Goal: Task Accomplishment & Management: Manage account settings

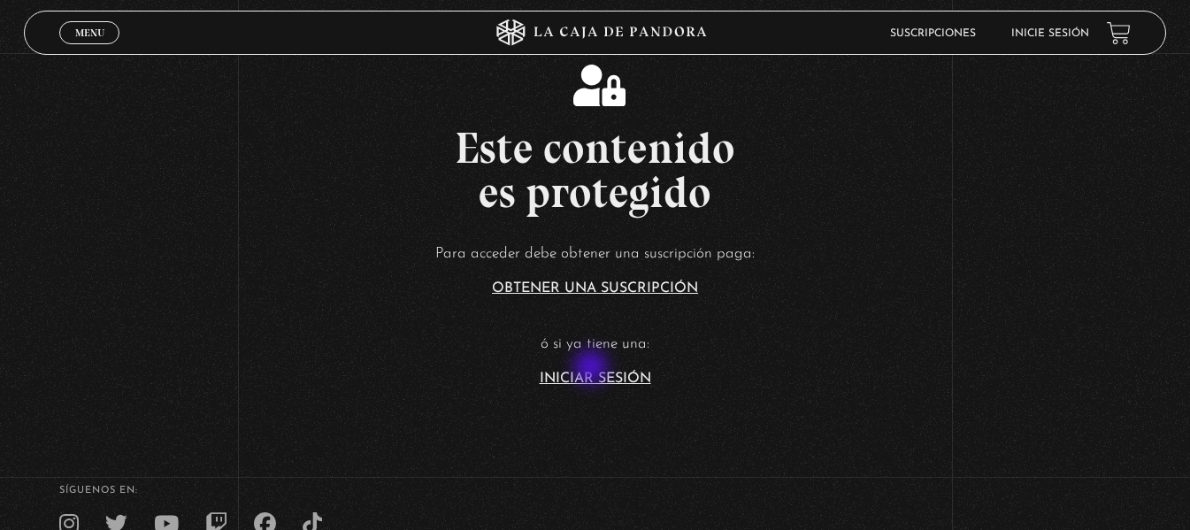
click at [593, 369] on article "Para acceder debe obtener una suscripción paga: Obtener una suscripción ó si ya…" at bounding box center [595, 313] width 1190 height 144
click at [610, 372] on link "Iniciar Sesión" at bounding box center [594, 378] width 111 height 14
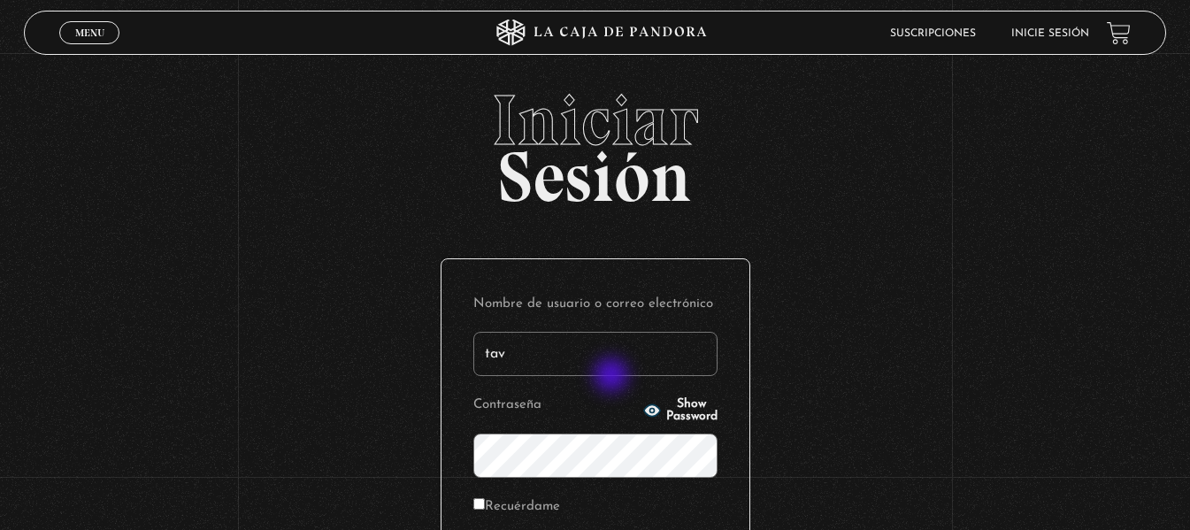
type input "[EMAIL_ADDRESS][DOMAIN_NAME]"
click at [674, 412] on span "Show Password" at bounding box center [691, 410] width 51 height 25
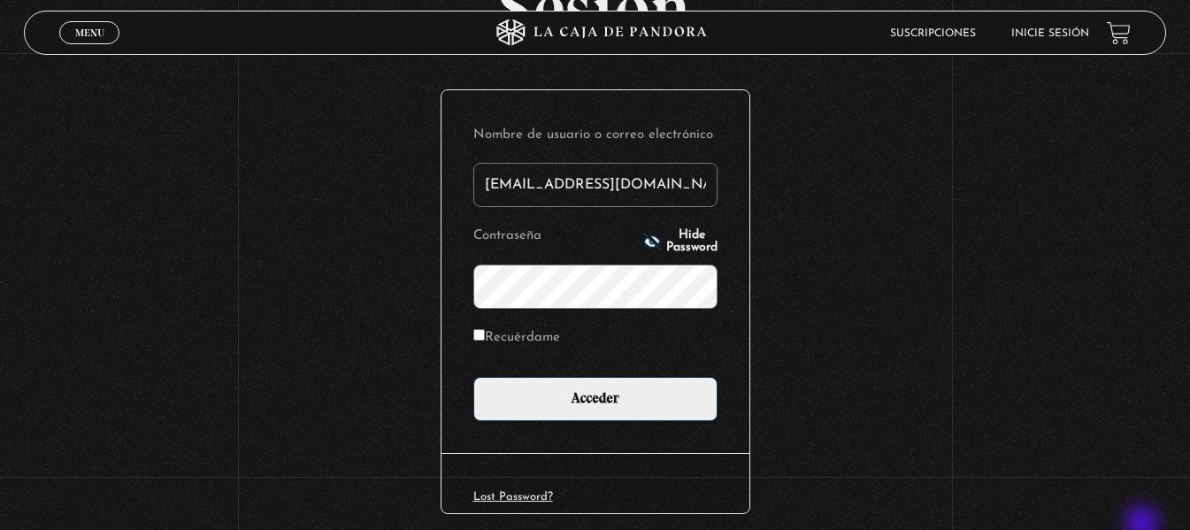
scroll to position [177, 0]
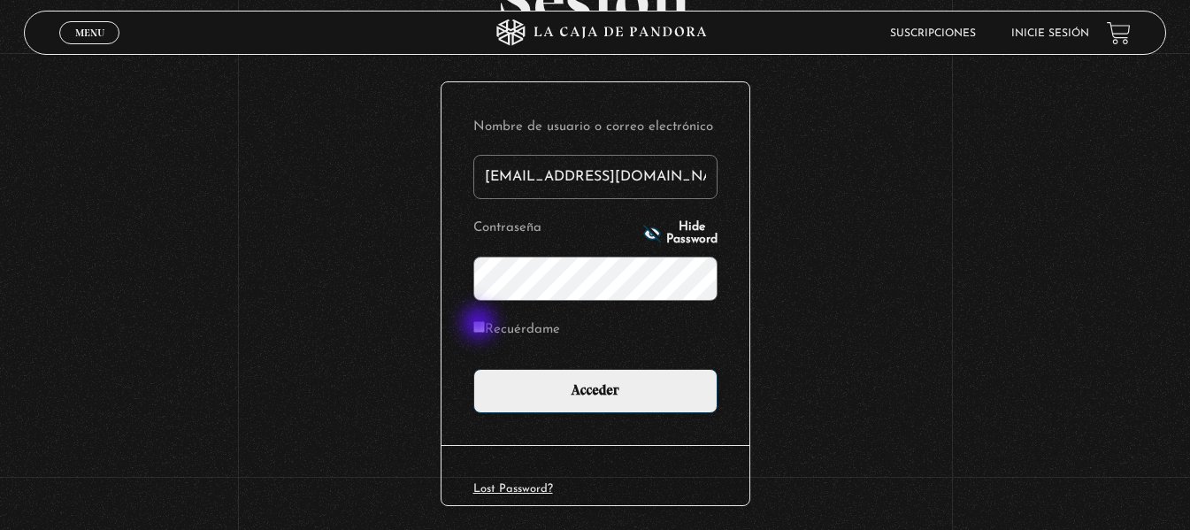
click at [480, 325] on input "Recuérdame" at bounding box center [478, 326] width 11 height 11
checkbox input "true"
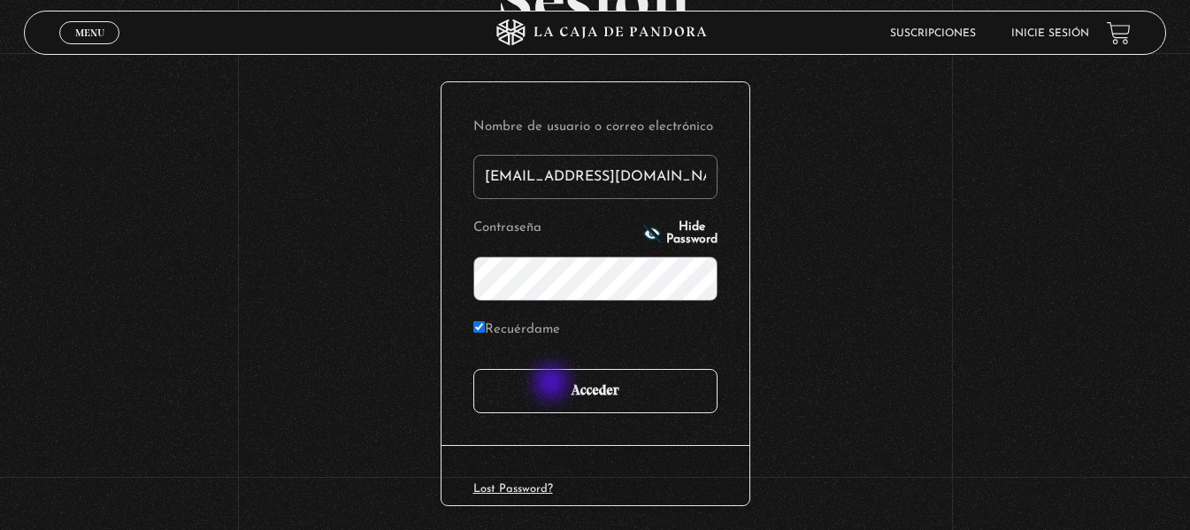
click at [553, 384] on input "Acceder" at bounding box center [595, 391] width 244 height 44
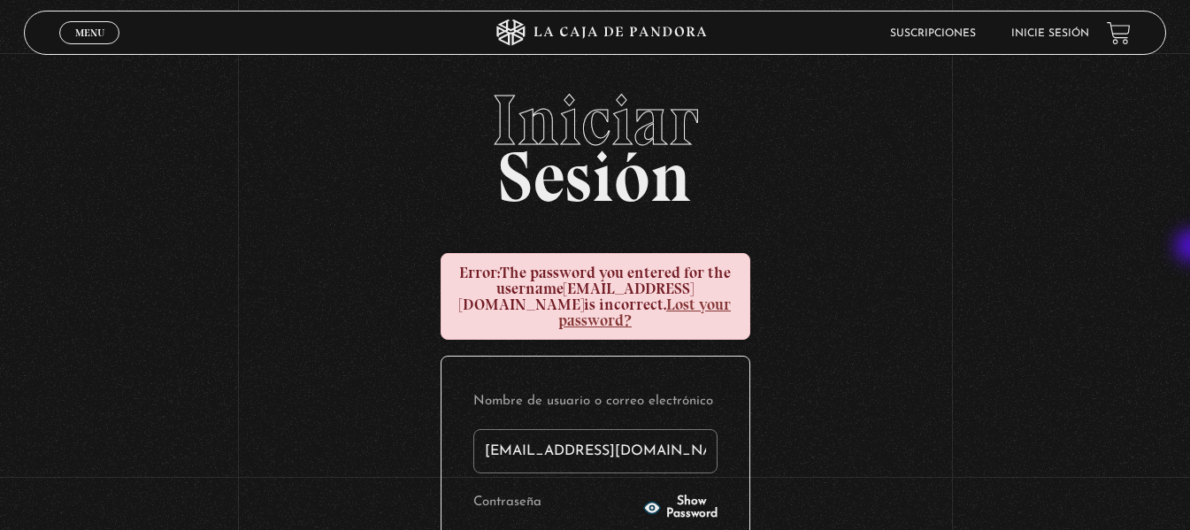
drag, startPoint x: 1189, startPoint y: 182, endPoint x: 1192, endPoint y: 257, distance: 75.3
click at [1189, 253] on html "ingresar al sitio Ver Video Más Información Solicitar Por favor coloque su disp…" at bounding box center [595, 434] width 1190 height 868
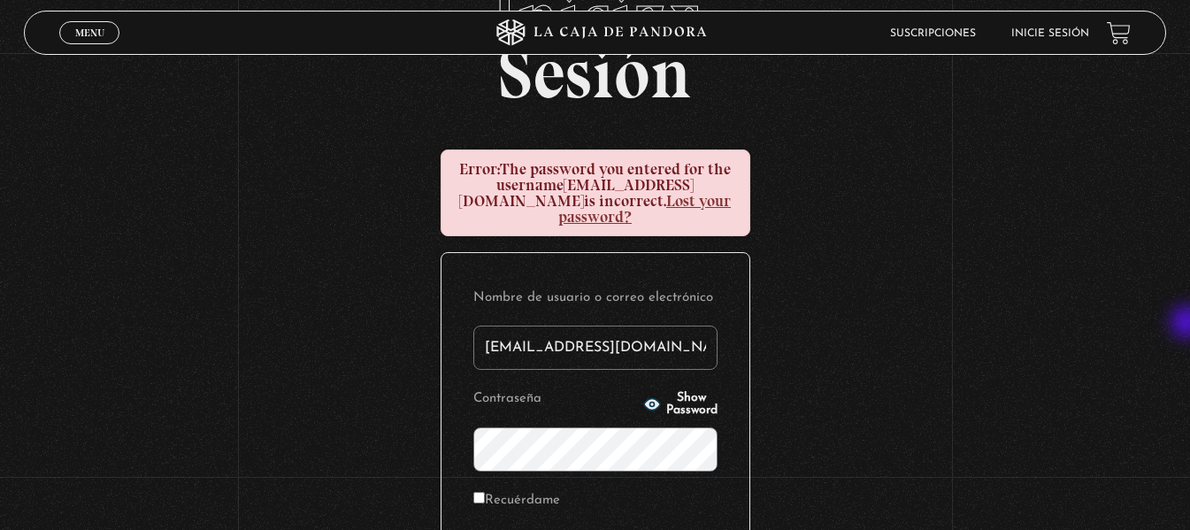
scroll to position [132, 0]
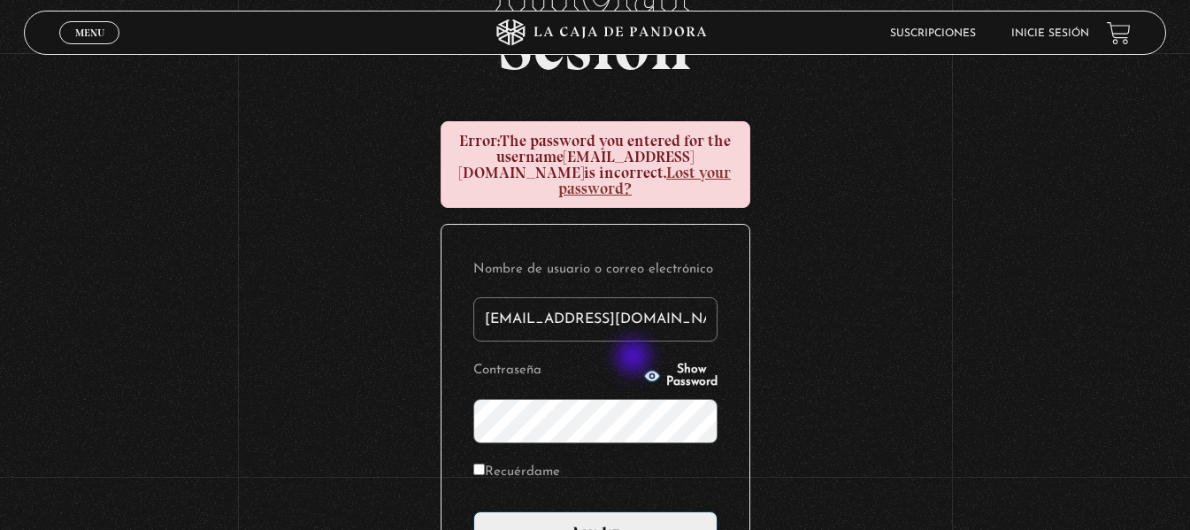
click at [643, 363] on button "Show Password" at bounding box center [680, 375] width 74 height 25
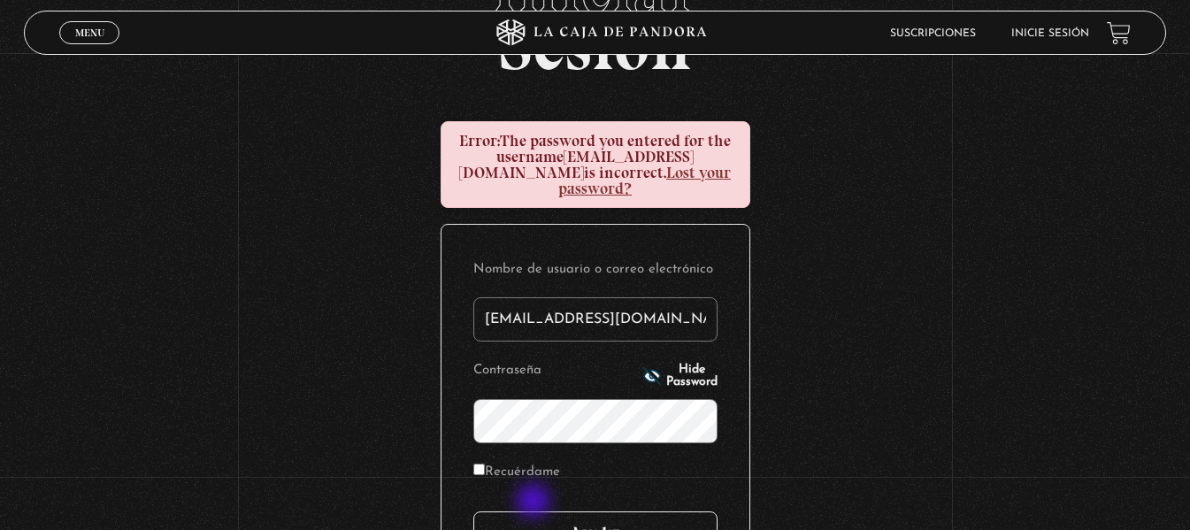
click at [535, 511] on input "Acceder" at bounding box center [595, 533] width 244 height 44
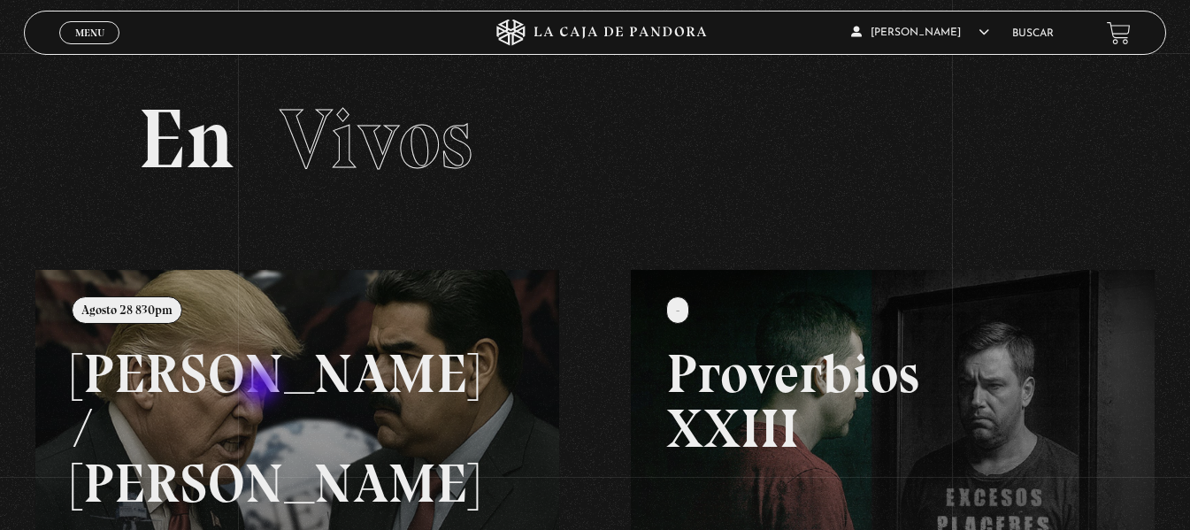
click at [262, 387] on link at bounding box center [630, 535] width 1190 height 530
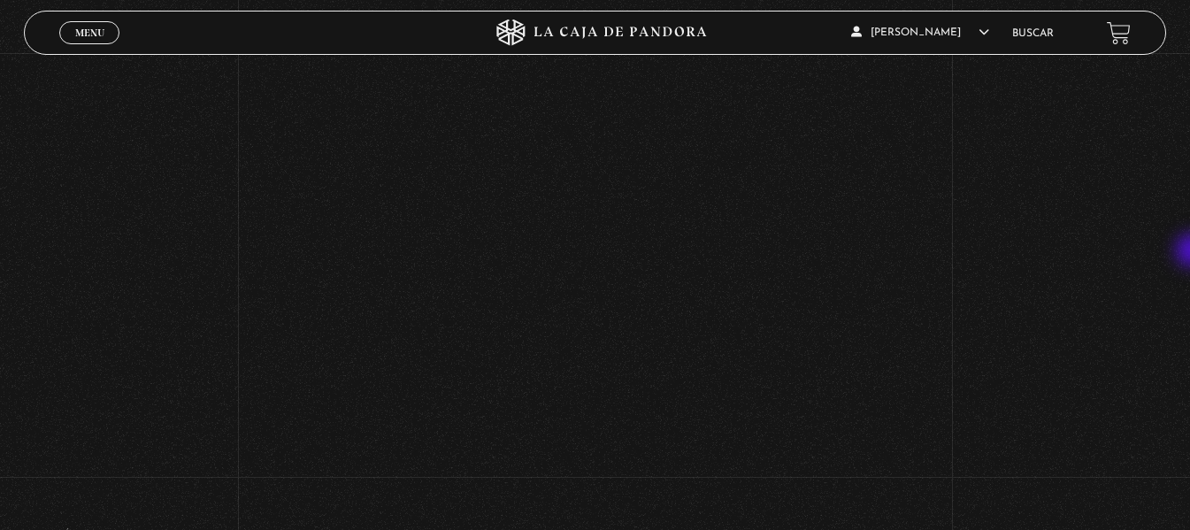
scroll to position [805, 0]
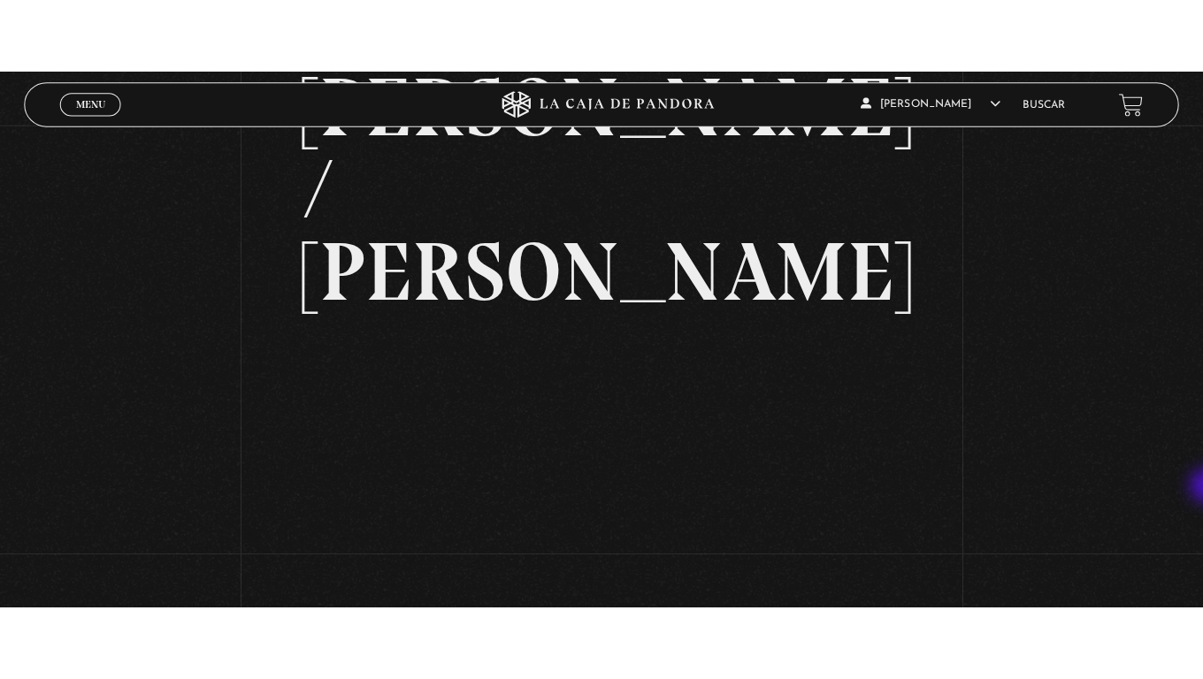
scroll to position [165, 0]
